Goal: Check status: Check status

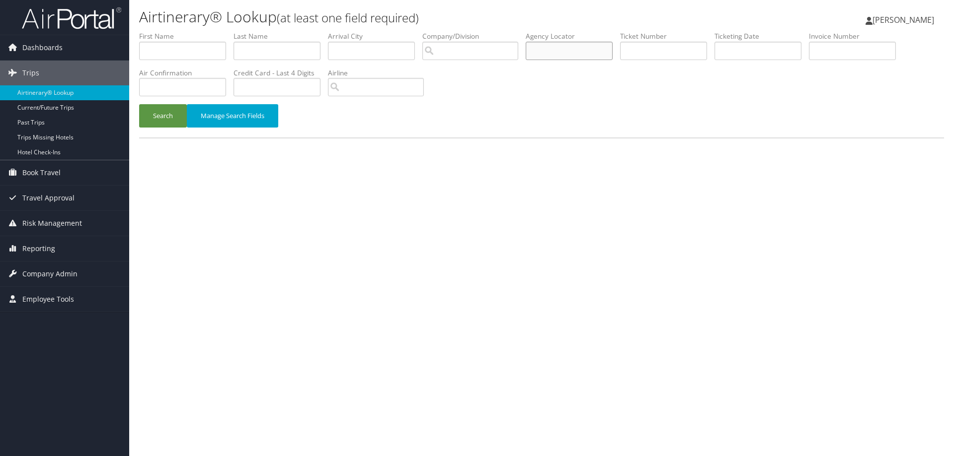
click at [549, 52] on input "text" at bounding box center [568, 51] width 87 height 18
paste input "D81T56"
type input "D81T56"
click at [150, 114] on button "Search" at bounding box center [163, 115] width 48 height 23
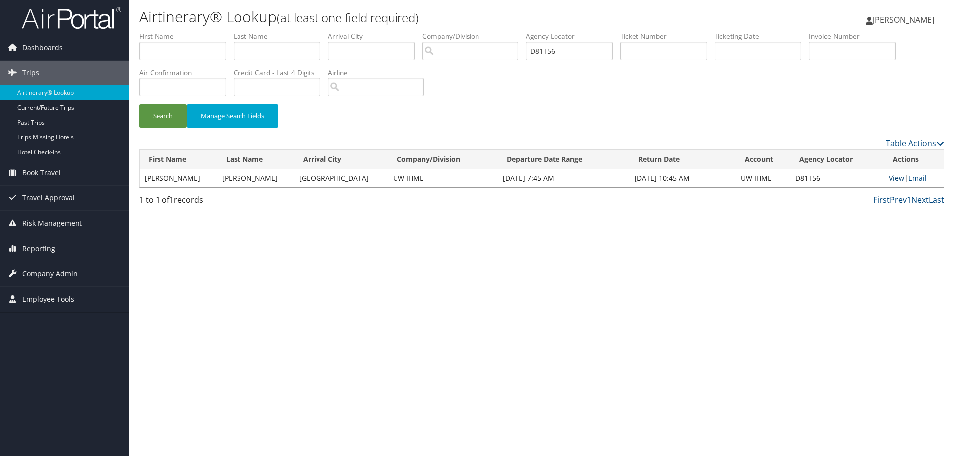
click at [895, 178] on link "View" at bounding box center [896, 177] width 15 height 9
drag, startPoint x: 568, startPoint y: 51, endPoint x: 454, endPoint y: 43, distance: 114.1
click at [454, 31] on ul "First Name Last Name Departure City Arrival City Company/Division Airport/City …" at bounding box center [541, 31] width 805 height 0
click at [161, 118] on button "Search" at bounding box center [163, 115] width 48 height 23
click at [894, 176] on link "View" at bounding box center [896, 177] width 15 height 9
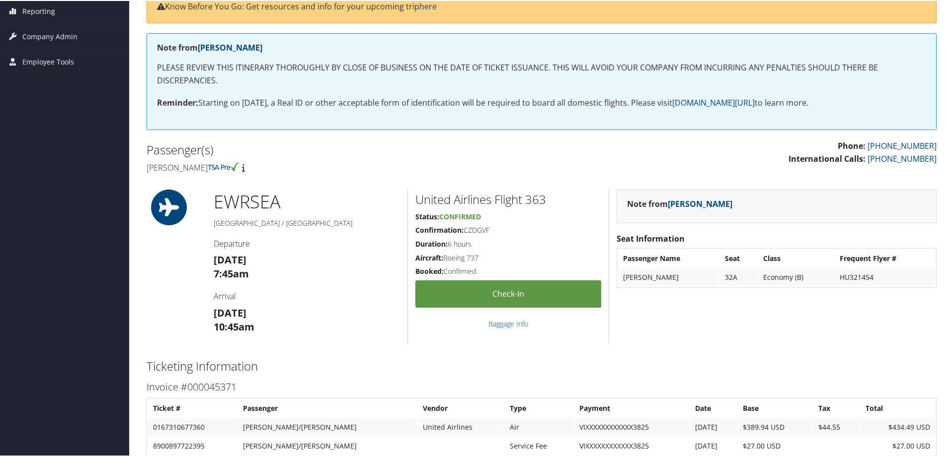
scroll to position [149, 0]
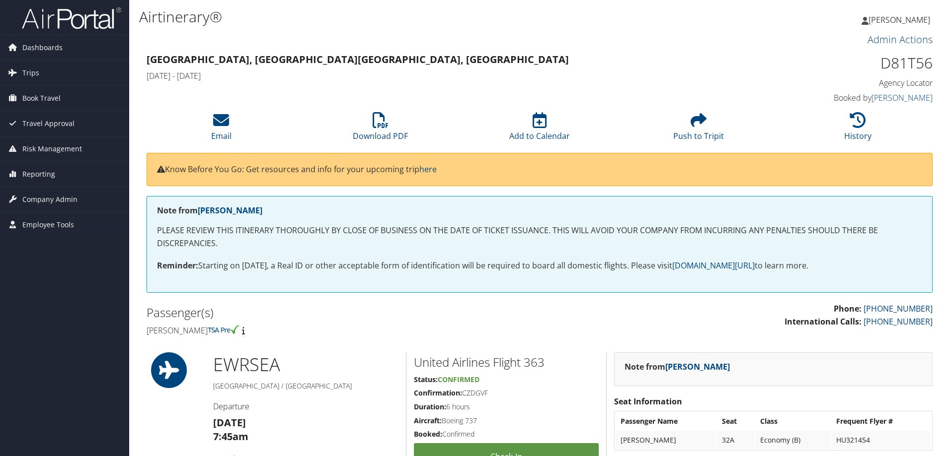
scroll to position [149, 0]
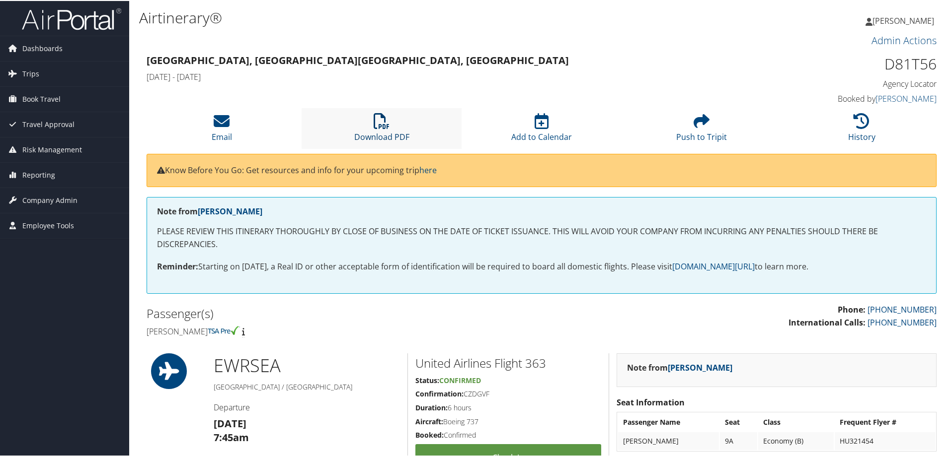
click at [380, 128] on icon at bounding box center [382, 120] width 16 height 16
